Goal: Information Seeking & Learning: Learn about a topic

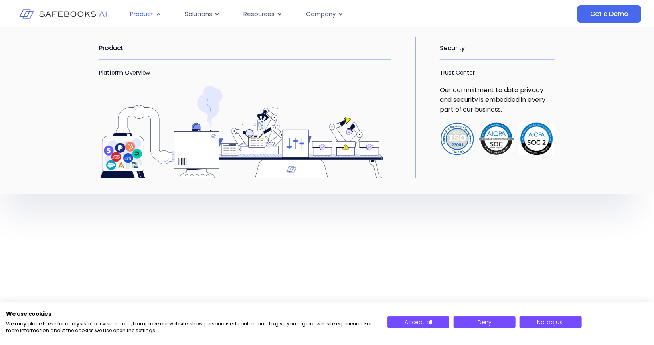
click at [152, 14] on span "Product" at bounding box center [142, 14] width 24 height 9
click at [132, 67] on div "Product Platform Overview" at bounding box center [253, 107] width 308 height 141
click at [126, 77] on p "Platform Overview" at bounding box center [245, 73] width 292 height 10
click at [117, 73] on link "Platform Overview" at bounding box center [124, 73] width 51 height 8
